Goal: Task Accomplishment & Management: Use online tool/utility

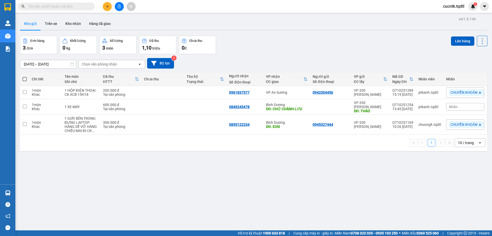
click at [109, 8] on button at bounding box center [107, 6] width 9 height 9
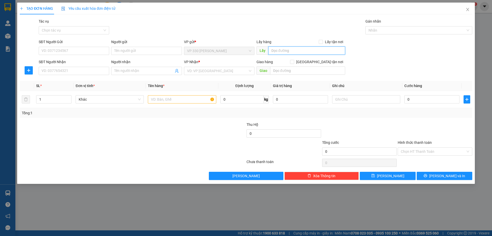
click at [289, 51] on input "text" at bounding box center [307, 50] width 77 height 8
type input "v"
type input "VP [PERSON_NAME]"
click at [67, 71] on input "SĐT Người Nhận" at bounding box center [74, 71] width 71 height 8
type input "0982376786"
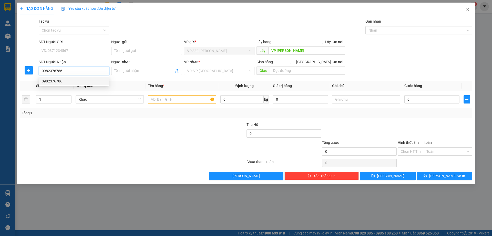
click at [72, 84] on div "0982376786" at bounding box center [74, 81] width 71 height 8
type input "150.000"
type input "0982376786"
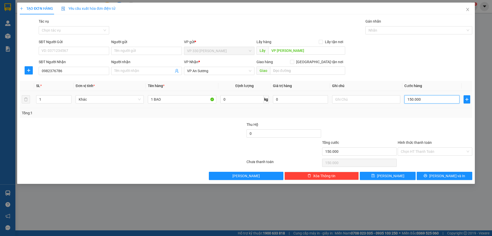
click at [430, 98] on input "150.000" at bounding box center [432, 99] width 55 height 8
type input "1"
type input "10"
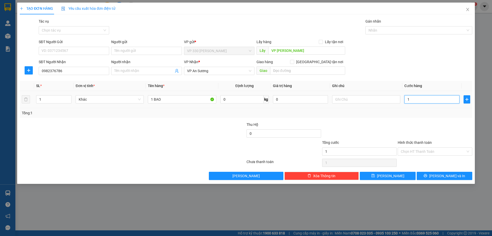
type input "10"
type input "100"
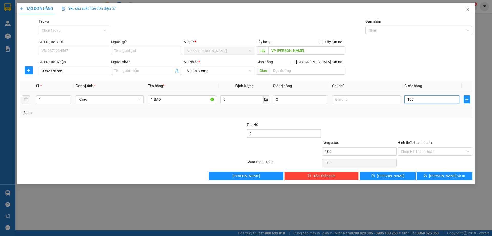
type input "1.000"
type input "10.000"
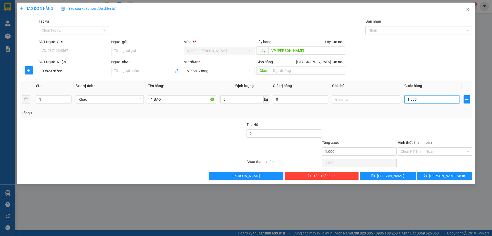
type input "10.000"
type input "100.000"
click at [457, 178] on button "[PERSON_NAME] và In" at bounding box center [445, 176] width 56 height 8
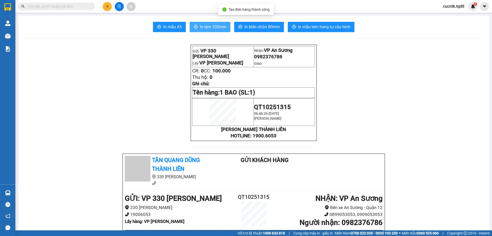
click at [215, 25] on span "In tem 100mm" at bounding box center [213, 27] width 26 height 6
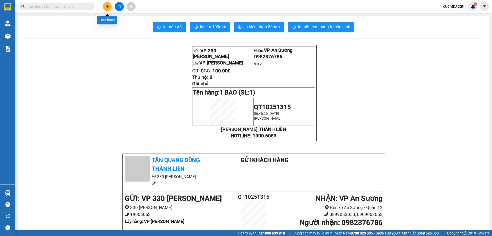
click at [108, 6] on icon "plus" at bounding box center [108, 7] width 4 height 4
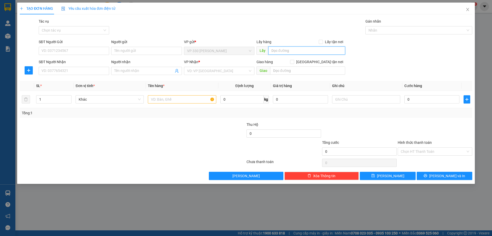
click at [282, 53] on input "text" at bounding box center [307, 50] width 77 height 8
type input "VP [PERSON_NAME]"
click at [59, 69] on input "SĐT Người Nhận" at bounding box center [74, 71] width 71 height 8
type input "0375232477"
click at [199, 72] on input "search" at bounding box center [217, 71] width 61 height 8
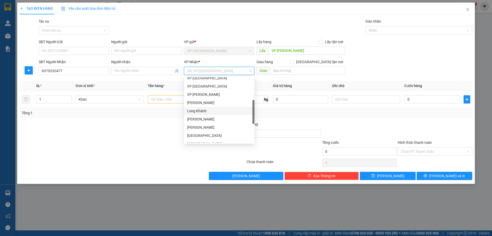
scroll to position [51, 0]
click at [213, 97] on div "BÀ RỊA VŨNG TÀU" at bounding box center [219, 96] width 64 height 6
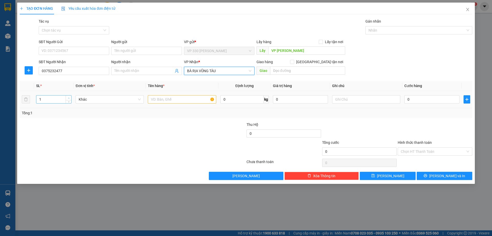
type input "2"
click at [70, 97] on span "up" at bounding box center [68, 97] width 3 height 3
click at [168, 98] on input "text" at bounding box center [182, 99] width 68 height 8
type input "2 SỌT"
click at [418, 98] on input "0" at bounding box center [432, 99] width 55 height 8
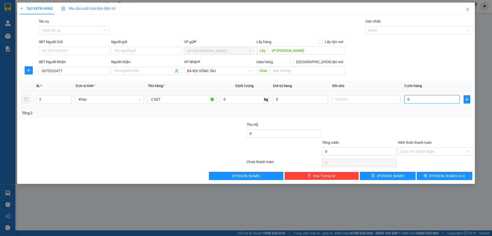
type input "1"
type input "15"
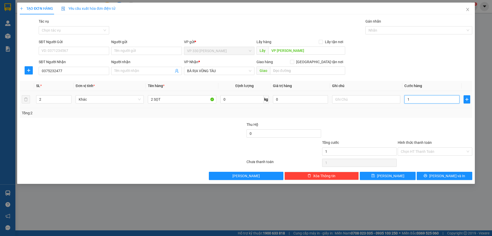
type input "15"
type input "150"
type input "1.500"
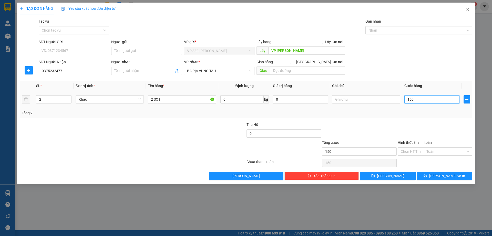
type input "1.500"
type input "15.000"
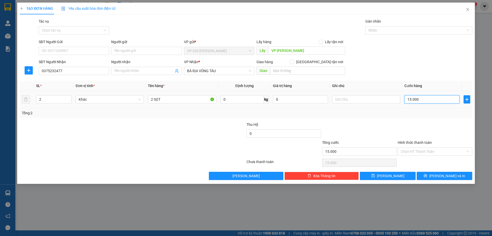
type input "150.000"
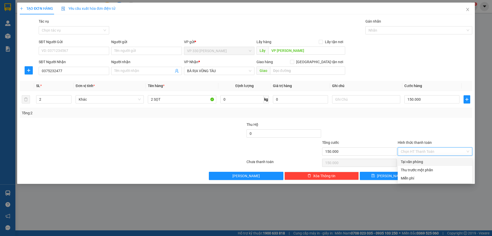
click at [432, 149] on input "Hình thức thanh toán" at bounding box center [433, 151] width 65 height 8
click at [429, 161] on div "Tại văn phòng" at bounding box center [435, 162] width 68 height 6
type input "0"
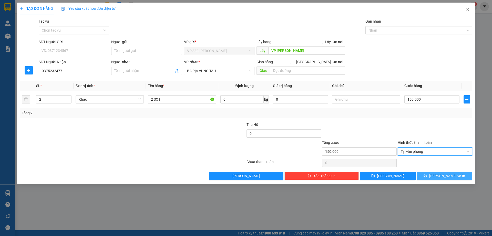
click at [443, 174] on span "[PERSON_NAME] và In" at bounding box center [448, 176] width 36 height 6
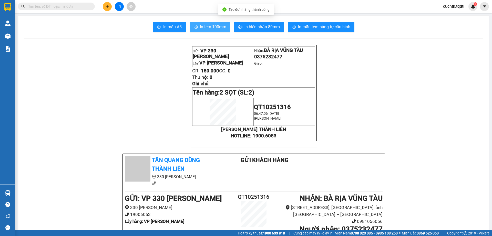
click at [203, 27] on span "In tem 100mm" at bounding box center [213, 27] width 26 height 6
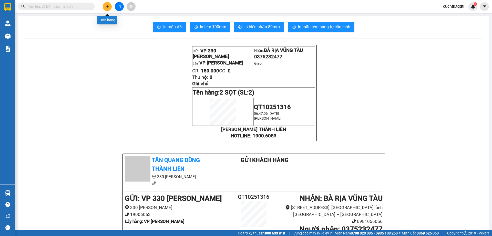
click at [107, 8] on icon "plus" at bounding box center [108, 7] width 4 height 4
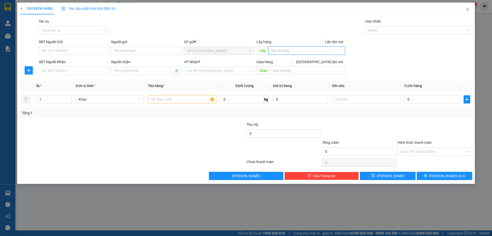
click at [293, 53] on input "text" at bounding box center [307, 50] width 77 height 8
type input "VP [PERSON_NAME]"
click at [101, 68] on input "SĐT Người Nhận" at bounding box center [74, 71] width 71 height 8
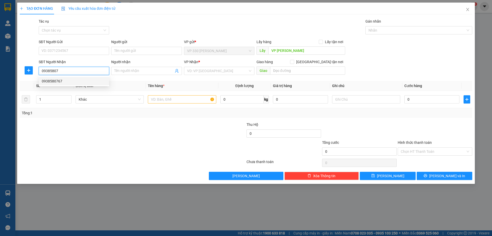
click at [76, 84] on div "0938580767" at bounding box center [74, 81] width 71 height 8
type input "0938580767"
type input "200.000"
type input "0938580767"
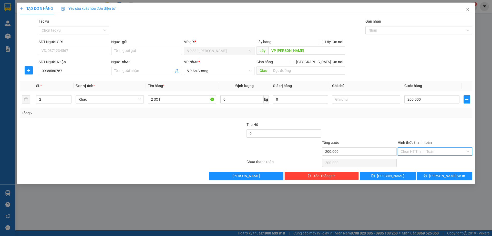
click at [435, 150] on input "Hình thức thanh toán" at bounding box center [433, 151] width 65 height 8
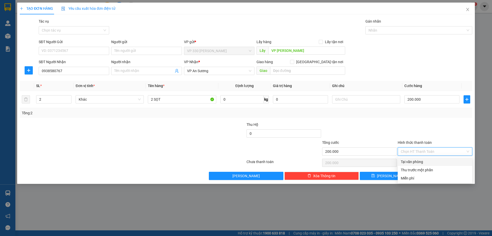
click at [423, 160] on div "Tại văn phòng" at bounding box center [435, 162] width 68 height 6
type input "0"
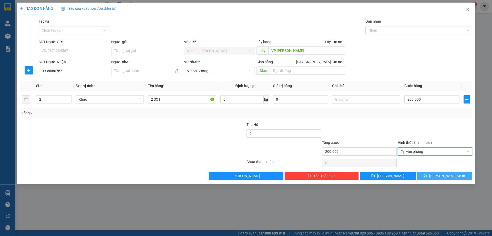
click at [431, 175] on button "[PERSON_NAME] và In" at bounding box center [445, 176] width 56 height 8
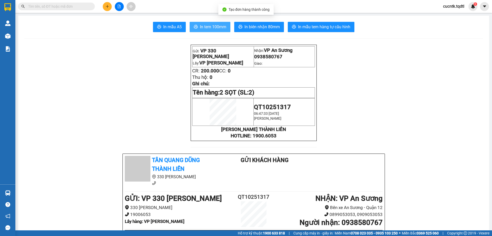
click at [224, 25] on span "In tem 100mm" at bounding box center [213, 27] width 26 height 6
click at [210, 27] on span "In tem 100mm" at bounding box center [213, 27] width 26 height 6
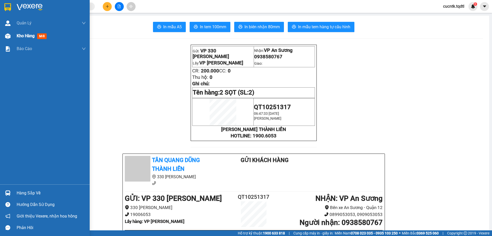
click at [12, 35] on div at bounding box center [7, 36] width 9 height 9
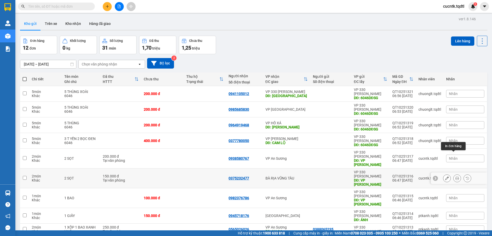
click at [456, 176] on icon at bounding box center [458, 178] width 4 height 4
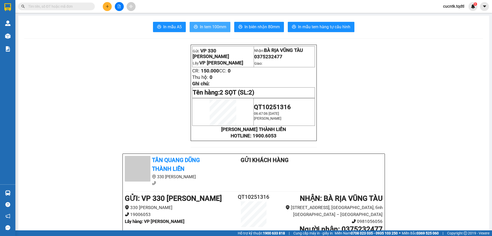
click at [212, 29] on span "In tem 100mm" at bounding box center [213, 27] width 26 height 6
click at [105, 7] on button at bounding box center [107, 6] width 9 height 9
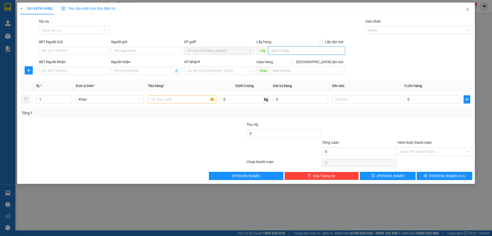
click at [286, 49] on input "text" at bounding box center [307, 50] width 77 height 8
type input "VP [PERSON_NAME]"
click at [84, 70] on input "SĐT Người Nhận" at bounding box center [74, 71] width 71 height 8
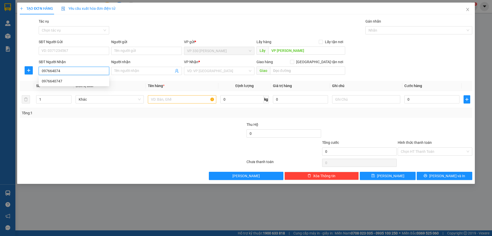
type input "0976640747"
click at [80, 78] on div "0976640747" at bounding box center [74, 81] width 64 height 6
type input "100.000"
type input "0976640747"
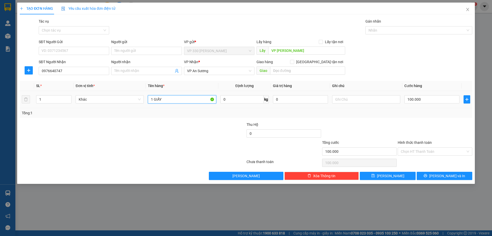
drag, startPoint x: 174, startPoint y: 101, endPoint x: 153, endPoint y: 106, distance: 22.3
click at [153, 106] on td "1 GIẤY" at bounding box center [182, 99] width 72 height 17
click at [153, 99] on input "1BAO" at bounding box center [182, 99] width 68 height 8
type input "1 BAO"
click at [443, 176] on span "[PERSON_NAME] và In" at bounding box center [448, 176] width 36 height 6
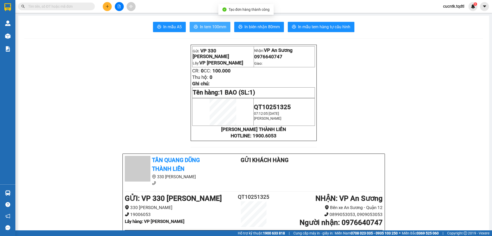
click at [210, 23] on button "In tem 100mm" at bounding box center [210, 27] width 41 height 10
click at [81, 5] on input "text" at bounding box center [58, 7] width 61 height 6
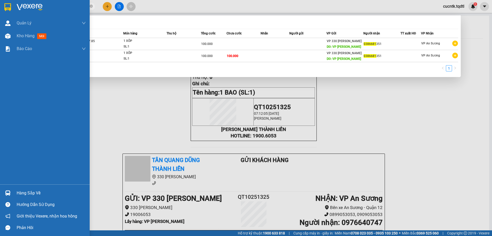
drag, startPoint x: 56, startPoint y: 6, endPoint x: 13, endPoint y: 10, distance: 42.8
click at [13, 10] on section "Kết quả tìm kiếm ( 2 ) Bộ lọc Mã ĐH Trạng thái Món hàng Thu hộ Tổng cước Chưa c…" at bounding box center [246, 118] width 492 height 236
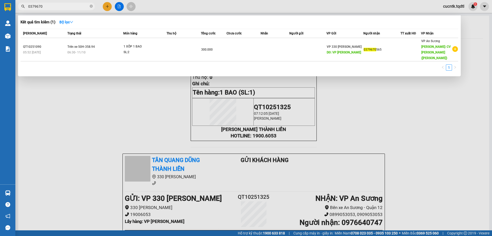
type input "0379670"
click at [106, 5] on div at bounding box center [246, 118] width 492 height 236
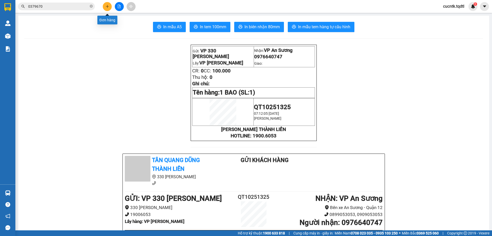
click at [109, 6] on button at bounding box center [107, 6] width 9 height 9
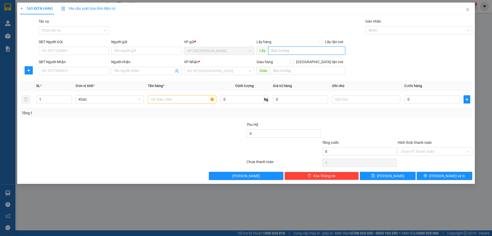
click at [280, 48] on input "text" at bounding box center [307, 50] width 77 height 8
type input "VP [PERSON_NAME]"
click at [98, 71] on input "SĐT Người Nhận" at bounding box center [74, 71] width 71 height 8
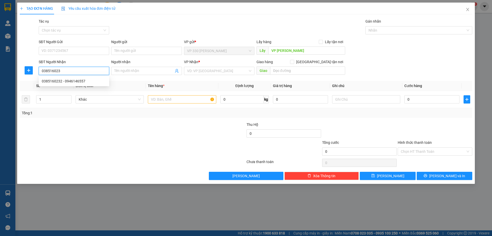
type input "0385160232"
click at [87, 82] on div "0385160232 - 0946146557" at bounding box center [74, 81] width 64 height 6
type input "0946146557"
type input "ĐẦU MỐI"
type input "200.000"
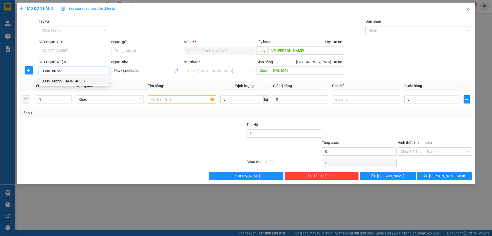
type input "200.000"
type input "0385160232"
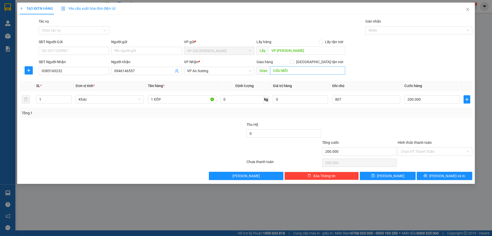
drag, startPoint x: 296, startPoint y: 75, endPoint x: 291, endPoint y: 73, distance: 5.0
click at [291, 74] on div "Giao ĐẦU MỐI" at bounding box center [301, 71] width 89 height 8
type input "CV [PERSON_NAME]([PERSON_NAME])"
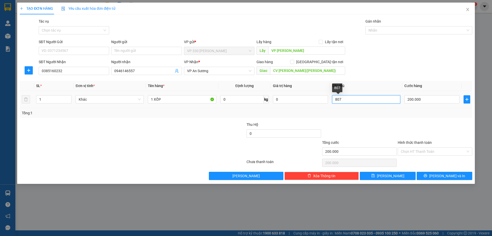
drag, startPoint x: 347, startPoint y: 100, endPoint x: 331, endPoint y: 101, distance: 15.9
click at [331, 101] on td "807" at bounding box center [366, 99] width 72 height 17
click at [433, 152] on input "Hình thức thanh toán" at bounding box center [433, 151] width 65 height 8
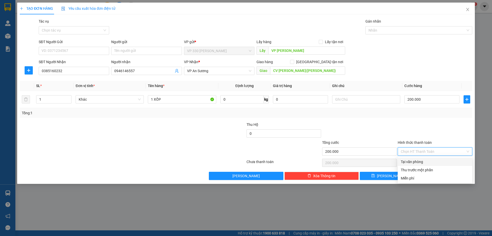
click at [414, 163] on div "Tại văn phòng" at bounding box center [435, 162] width 68 height 6
type input "0"
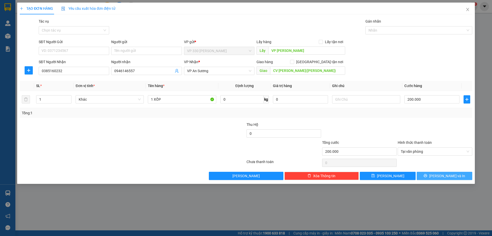
click at [456, 178] on button "[PERSON_NAME] và In" at bounding box center [445, 176] width 56 height 8
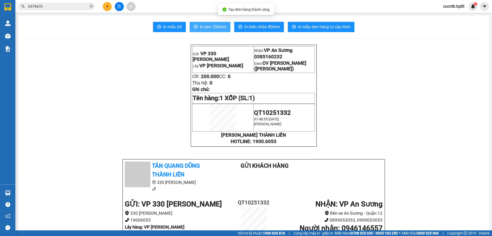
click at [215, 25] on span "In tem 100mm" at bounding box center [213, 27] width 26 height 6
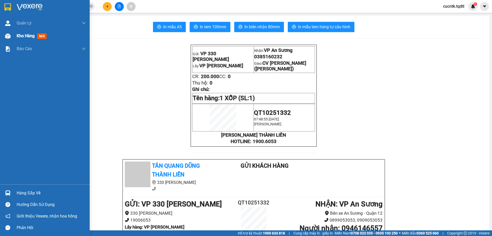
click at [28, 38] on span "Kho hàng" at bounding box center [26, 35] width 18 height 5
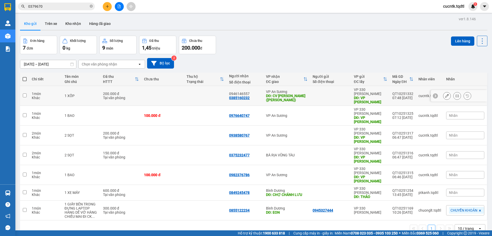
click at [25, 93] on input "checkbox" at bounding box center [25, 95] width 4 height 4
checkbox input "true"
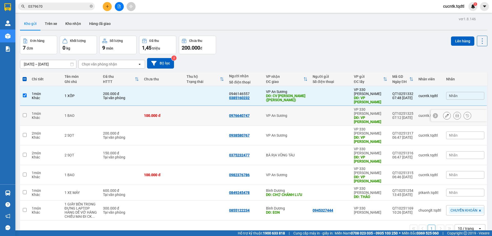
click at [25, 113] on input "checkbox" at bounding box center [25, 115] width 4 height 4
checkbox input "true"
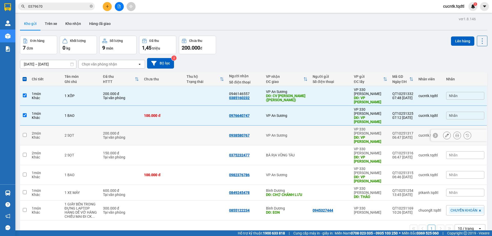
click at [24, 133] on input "checkbox" at bounding box center [25, 135] width 4 height 4
checkbox input "true"
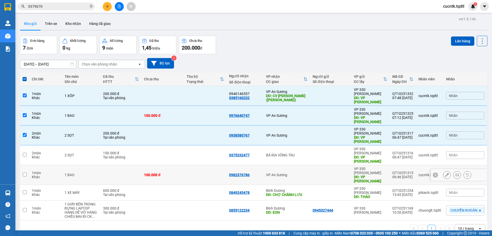
click at [24, 172] on input "checkbox" at bounding box center [25, 174] width 4 height 4
checkbox input "true"
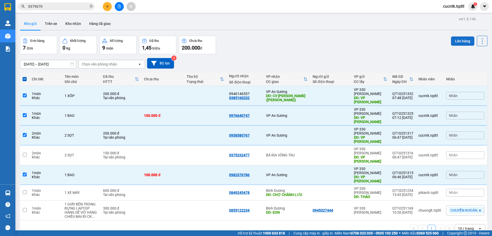
click at [465, 40] on button "Lên hàng" at bounding box center [462, 40] width 23 height 9
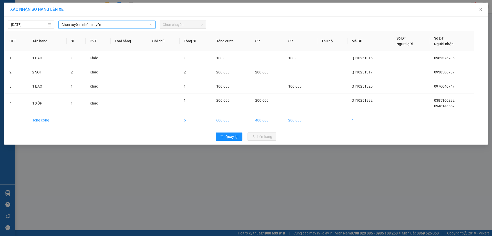
click at [127, 25] on span "Chọn tuyến - nhóm tuyến" at bounding box center [107, 25] width 91 height 8
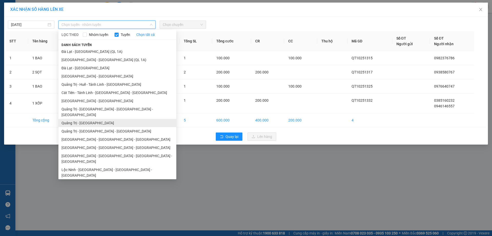
click at [94, 119] on li "Quảng Trị - [GEOGRAPHIC_DATA]" at bounding box center [117, 123] width 118 height 8
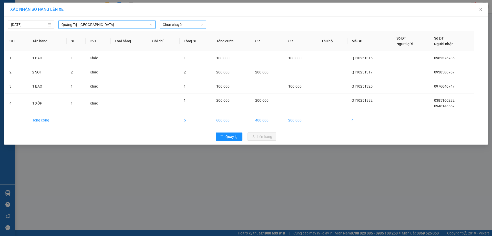
click at [185, 22] on span "Chọn chuyến" at bounding box center [183, 25] width 40 height 8
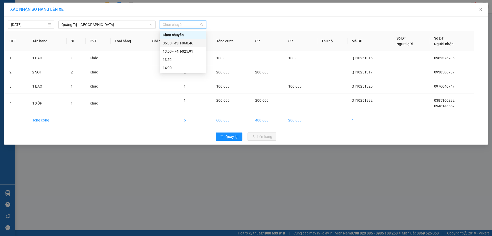
click at [188, 44] on div "06:30 - 43H-060.46" at bounding box center [183, 43] width 40 height 6
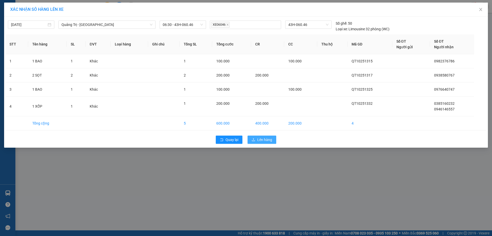
click at [270, 138] on span "Lên hàng" at bounding box center [265, 140] width 15 height 6
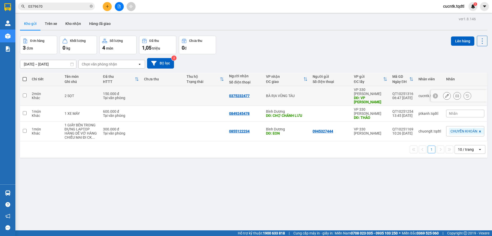
click at [25, 93] on input "checkbox" at bounding box center [25, 95] width 4 height 4
checkbox input "true"
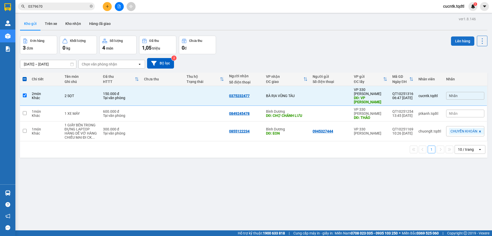
click at [459, 42] on button "Lên hàng" at bounding box center [462, 40] width 23 height 9
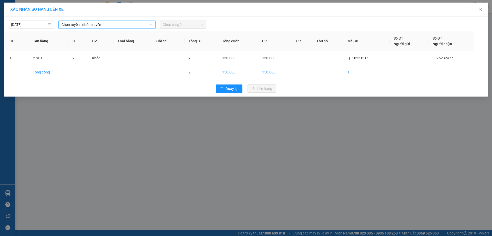
click at [137, 25] on span "Chọn tuyến - nhóm tuyến" at bounding box center [107, 25] width 91 height 8
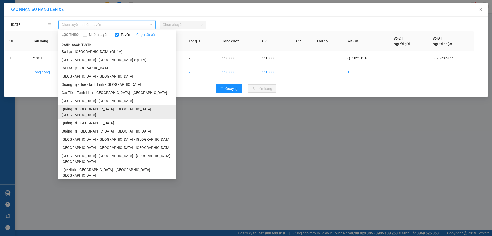
click at [118, 110] on li "Quảng Trị - [GEOGRAPHIC_DATA] - [GEOGRAPHIC_DATA] - [GEOGRAPHIC_DATA]" at bounding box center [117, 112] width 118 height 14
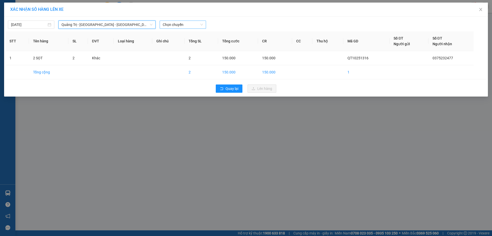
click at [188, 22] on span "Chọn chuyến" at bounding box center [183, 25] width 40 height 8
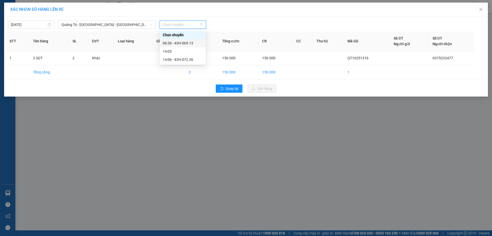
click at [185, 42] on div "06:30 - 43H-069.13" at bounding box center [183, 43] width 40 height 6
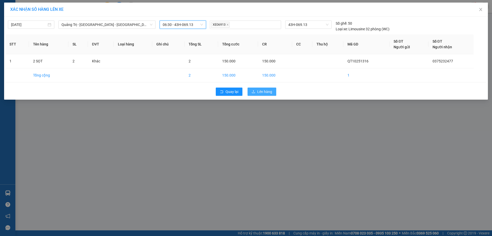
drag, startPoint x: 262, startPoint y: 90, endPoint x: 262, endPoint y: 86, distance: 3.4
click at [262, 86] on div "Quay lại Lên hàng" at bounding box center [246, 91] width 482 height 13
click at [264, 93] on span "Lên hàng" at bounding box center [265, 92] width 15 height 6
